Goal: Use online tool/utility: Utilize a website feature to perform a specific function

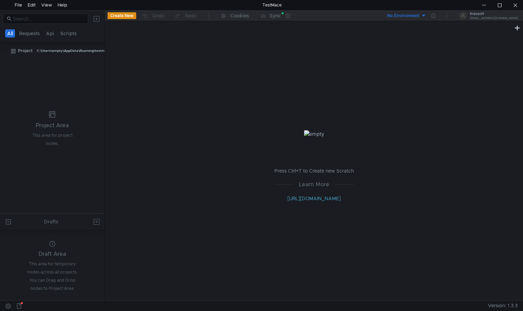
click at [416, 17] on div "No Environment" at bounding box center [403, 16] width 32 height 6
click at [444, 14] on div at bounding box center [261, 155] width 523 height 311
click at [436, 14] on icon at bounding box center [433, 16] width 4 height 4
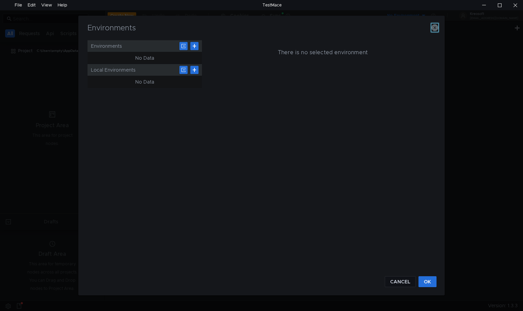
click at [437, 27] on icon "button" at bounding box center [435, 27] width 7 height 7
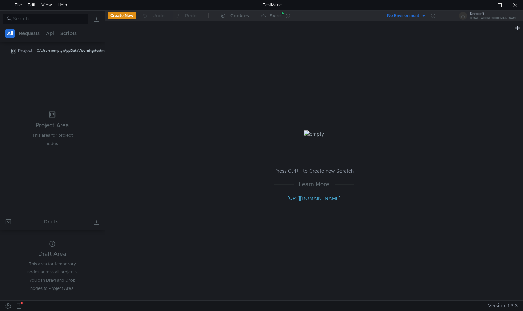
click at [17, 78] on tree-viewport "Project C:\Users\empty\AppData\Roaming\testmace-config\cloud-project\Project" at bounding box center [52, 129] width 105 height 168
click at [138, 119] on div "Press Ctrl+T to Create new Scratch Learn More [URL][DOMAIN_NAME]" at bounding box center [314, 166] width 418 height 268
click at [128, 169] on div "Press Ctrl+T to Create new Scratch Learn More [URL][DOMAIN_NAME]" at bounding box center [314, 166] width 418 height 268
click at [142, 104] on div "Press Ctrl+T to Create new Scratch Learn More [URL][DOMAIN_NAME]" at bounding box center [314, 166] width 418 height 268
click at [145, 222] on div "Press Ctrl+T to Create new Scratch Learn More [URL][DOMAIN_NAME]" at bounding box center [314, 166] width 418 height 268
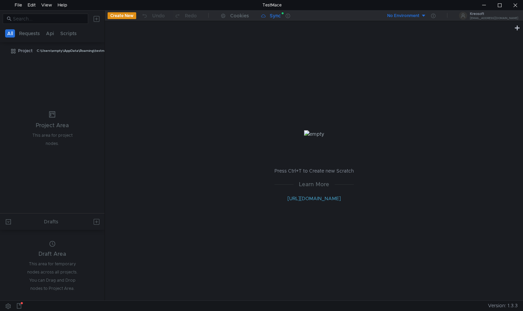
click at [281, 13] on app-sync-button "Sync" at bounding box center [271, 16] width 29 height 10
drag, startPoint x: 272, startPoint y: 27, endPoint x: 284, endPoint y: 24, distance: 11.5
click at [284, 24] on div at bounding box center [309, 24] width 409 height 7
click at [267, 12] on app-sync-button "Sync" at bounding box center [271, 16] width 29 height 10
click at [292, 17] on div at bounding box center [290, 16] width 9 height 10
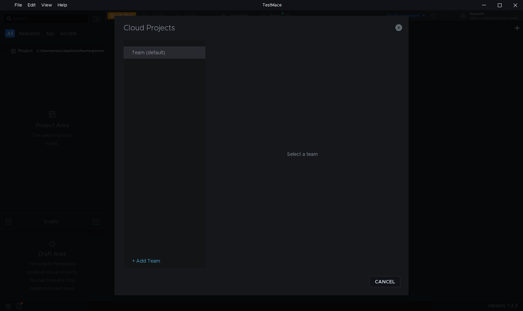
click at [138, 56] on div "Team (default)" at bounding box center [167, 52] width 70 height 12
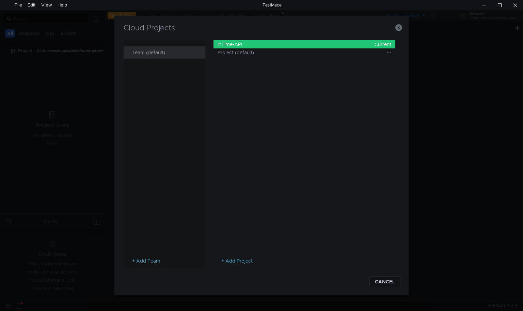
click at [229, 45] on div "InTime-API Current" at bounding box center [305, 44] width 174 height 8
click at [262, 45] on div "InTime-API Current" at bounding box center [305, 44] width 174 height 8
click at [267, 177] on app-projects-list "InTime-API Current Project (default)" at bounding box center [305, 148] width 182 height 217
click at [396, 27] on icon "button" at bounding box center [399, 27] width 7 height 7
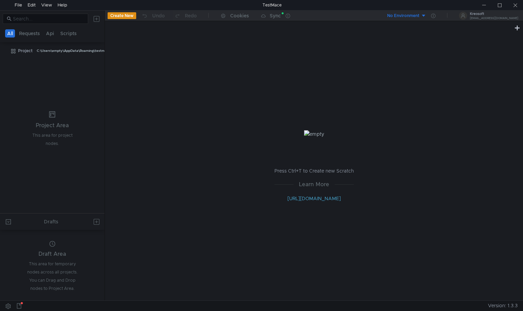
click at [122, 131] on div "Press Ctrl+T to Create new Scratch Learn More [URL][DOMAIN_NAME]" at bounding box center [314, 166] width 418 height 268
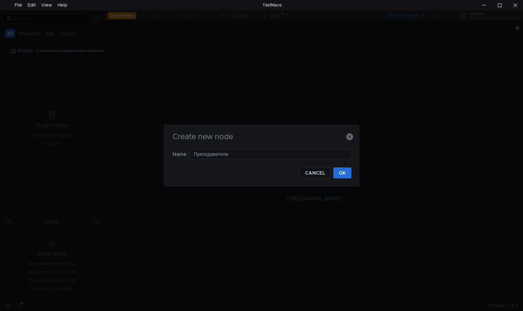
type input "Преподаватели"
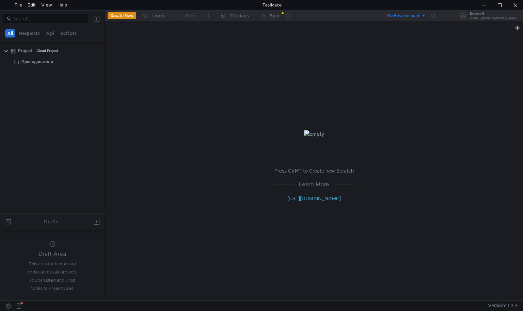
click at [42, 107] on tree-viewport "Project Cloud Project Преподаватели" at bounding box center [52, 129] width 105 height 168
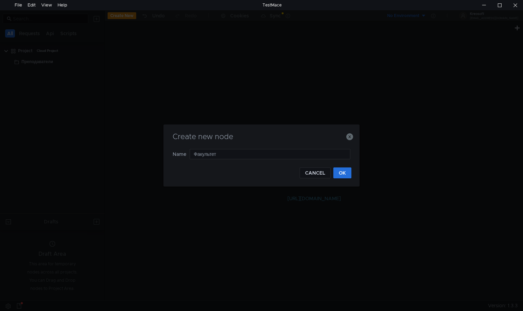
type input "Факультеты"
type input "Корпуса"
type input "Расписание"
type input "Обратная связь"
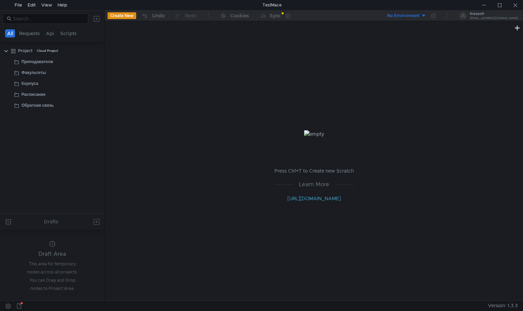
click at [419, 16] on div "No Environment" at bounding box center [403, 16] width 32 height 6
click at [442, 14] on div at bounding box center [261, 155] width 523 height 311
click at [436, 14] on icon at bounding box center [433, 16] width 4 height 4
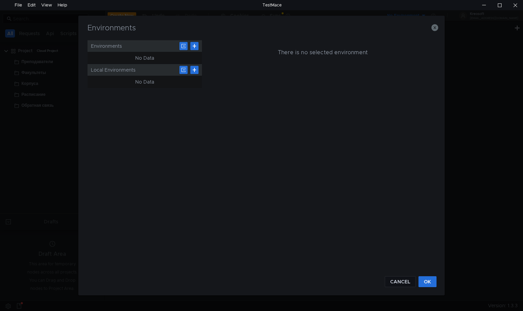
click at [101, 45] on div "Environments" at bounding box center [145, 46] width 114 height 12
click at [195, 47] on button at bounding box center [194, 46] width 8 height 8
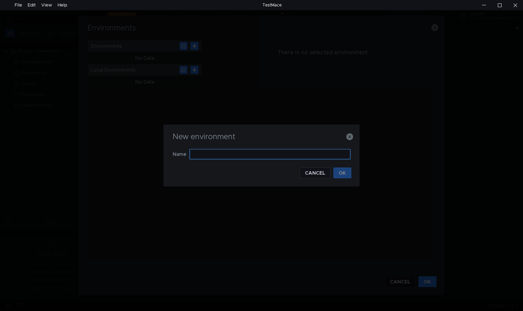
click at [207, 153] on input "text" at bounding box center [270, 154] width 161 height 10
type input "Server"
click at [342, 172] on button "OK" at bounding box center [343, 172] width 18 height 11
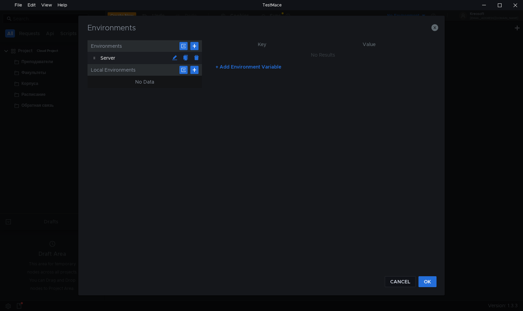
click at [255, 64] on button "+ Add Environment Variable" at bounding box center [248, 66] width 77 height 11
click at [237, 54] on input "text" at bounding box center [271, 56] width 103 height 10
type input "serverUrl"
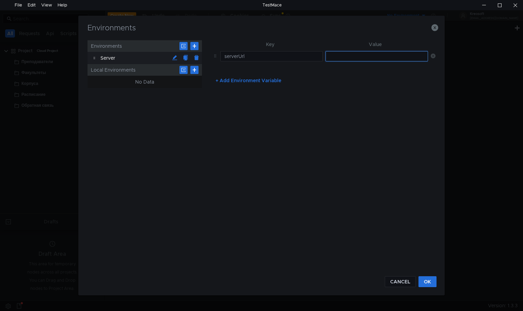
click at [366, 58] on input "text" at bounding box center [377, 56] width 103 height 10
click at [384, 55] on input "text" at bounding box center [377, 56] width 103 height 10
paste input "[URL][DOMAIN_NAME]"
type input "[URL][DOMAIN_NAME]"
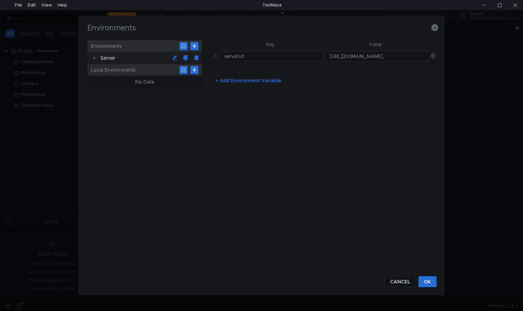
click at [419, 108] on div "Key Value serverUrl [URL][DOMAIN_NAME] + Add Environment Variable" at bounding box center [322, 154] width 225 height 228
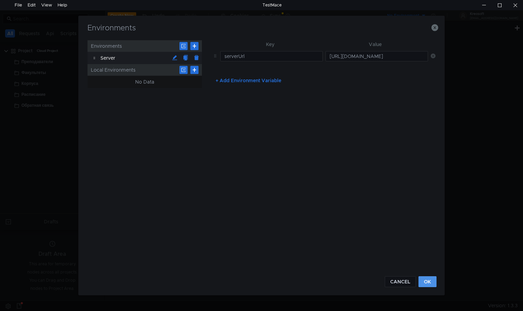
click at [434, 281] on button "OK" at bounding box center [428, 281] width 18 height 11
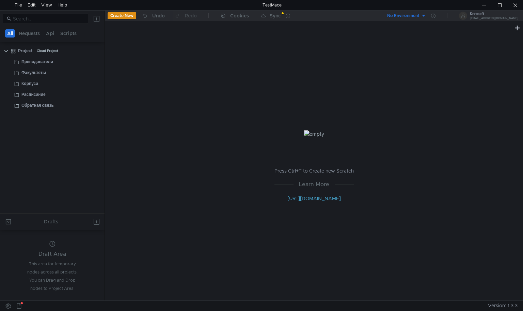
click at [420, 15] on div "No Environment" at bounding box center [403, 16] width 32 height 6
click at [394, 41] on li "Server" at bounding box center [411, 40] width 47 height 11
click at [30, 62] on div "Преподаватели" at bounding box center [37, 62] width 32 height 10
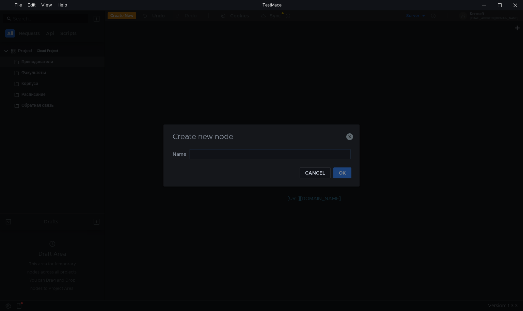
click at [327, 156] on input "text" at bounding box center [270, 154] width 161 height 10
type input "G"
type input "getProfessors"
click at [344, 173] on button "OK" at bounding box center [343, 172] width 18 height 11
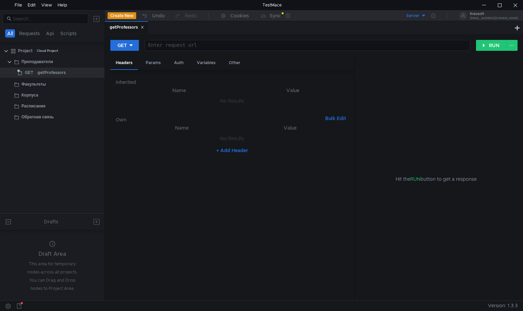
click at [234, 48] on div at bounding box center [306, 51] width 325 height 16
type textarea "${$env.serverUrl}/v1/professors"
click at [263, 72] on div "Inherited Name Value No Results Own Bulk Edit XXXXXXXXXXXXXXXXXXXXXXXXXXXXXXXXX…" at bounding box center [232, 185] width 244 height 231
click at [488, 45] on button "RUN" at bounding box center [491, 45] width 30 height 11
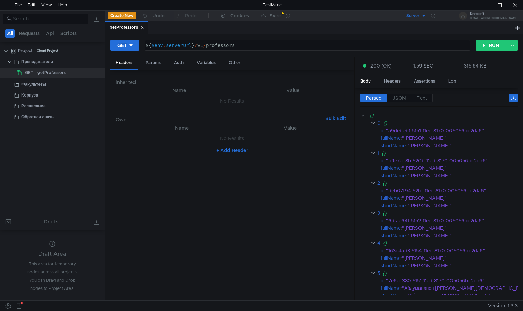
scroll to position [0, 0]
click at [249, 213] on nz-table "Name Value No Results + Add Header" at bounding box center [232, 209] width 233 height 171
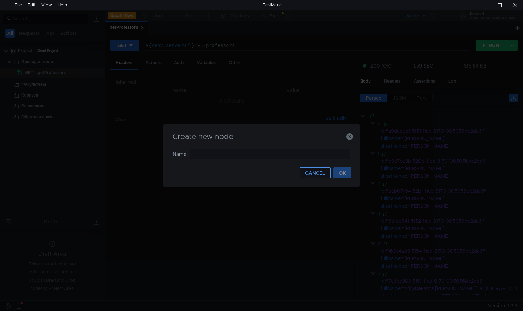
click at [320, 170] on button "CANCEL" at bounding box center [315, 172] width 31 height 11
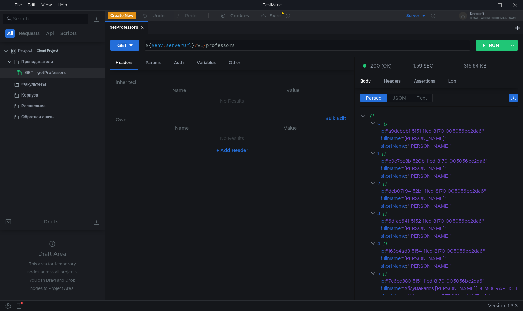
scroll to position [0, 6]
